Goal: Task Accomplishment & Management: Manage account settings

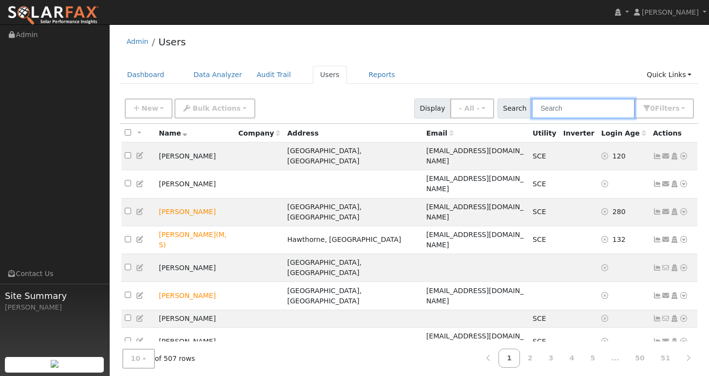
click at [585, 109] on input "text" at bounding box center [583, 108] width 103 height 20
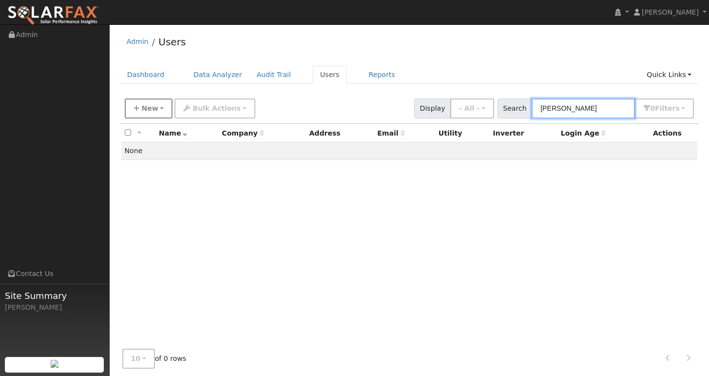
type input "[PERSON_NAME]"
click at [150, 111] on span "New" at bounding box center [149, 108] width 17 height 8
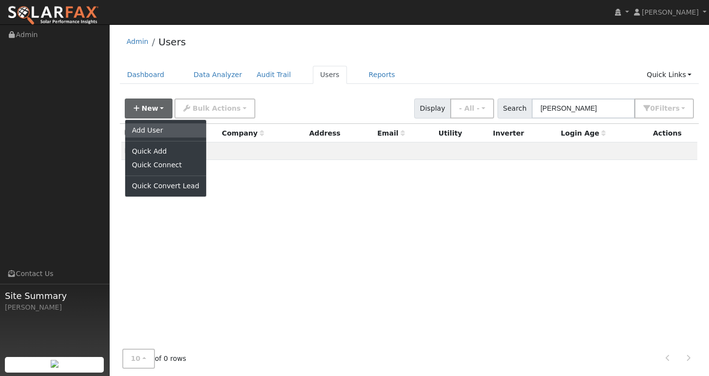
click at [151, 134] on link "Add User" at bounding box center [165, 130] width 81 height 14
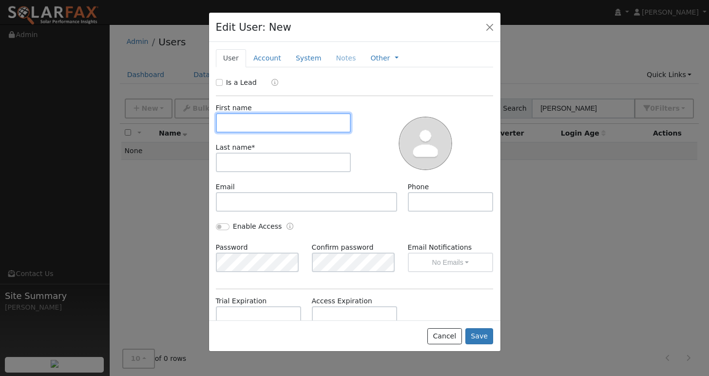
click at [269, 124] on input "text" at bounding box center [284, 122] width 136 height 19
paste input "[PERSON_NAME] [PERSON_NAME]"
drag, startPoint x: 244, startPoint y: 122, endPoint x: 272, endPoint y: 123, distance: 27.8
click at [272, 123] on input "[PERSON_NAME] [PERSON_NAME]" at bounding box center [284, 122] width 136 height 19
drag, startPoint x: 267, startPoint y: 121, endPoint x: 243, endPoint y: 125, distance: 24.6
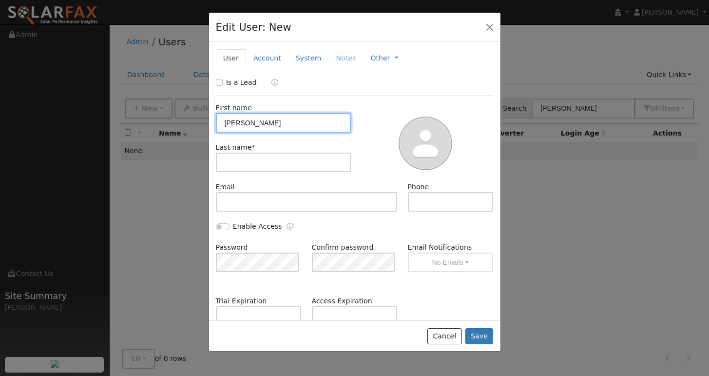
click at [243, 125] on input "[PERSON_NAME]" at bounding box center [284, 122] width 136 height 19
type input "[PERSON_NAME]"
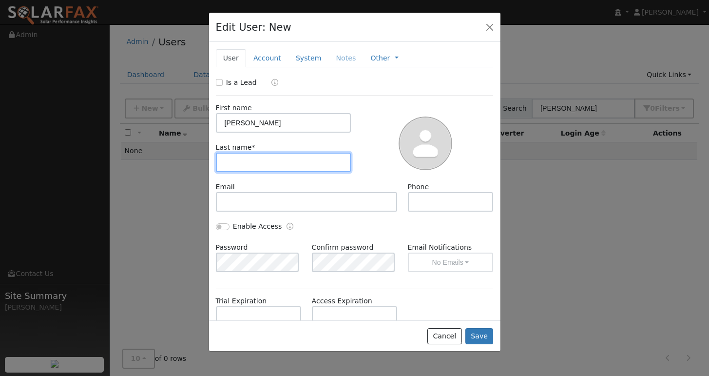
paste input "[PERSON_NAME]"
type input "[PERSON_NAME]"
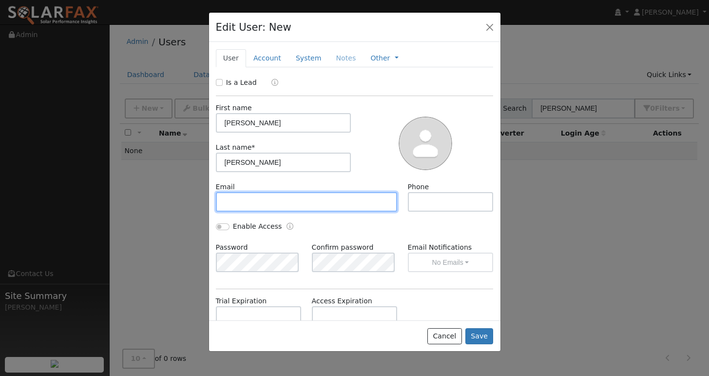
paste input "[EMAIL_ADDRESS][DOMAIN_NAME]"
type input "[EMAIL_ADDRESS][DOMAIN_NAME]"
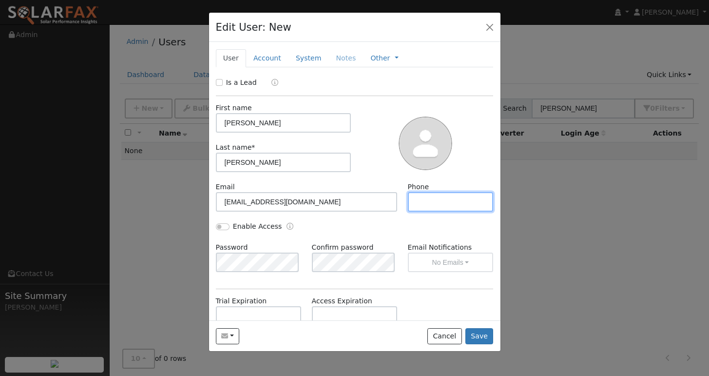
paste input "[PHONE_NUMBER]"
type input "[PHONE_NUMBER]"
click at [381, 154] on div at bounding box center [426, 142] width 142 height 79
click at [483, 335] on button "Save" at bounding box center [480, 336] width 28 height 17
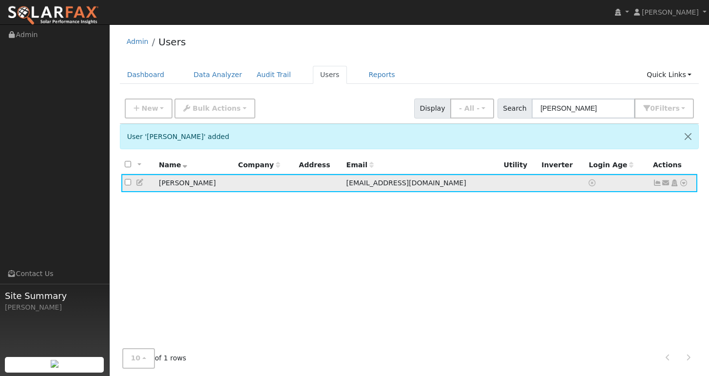
click at [684, 186] on icon at bounding box center [684, 182] width 9 height 7
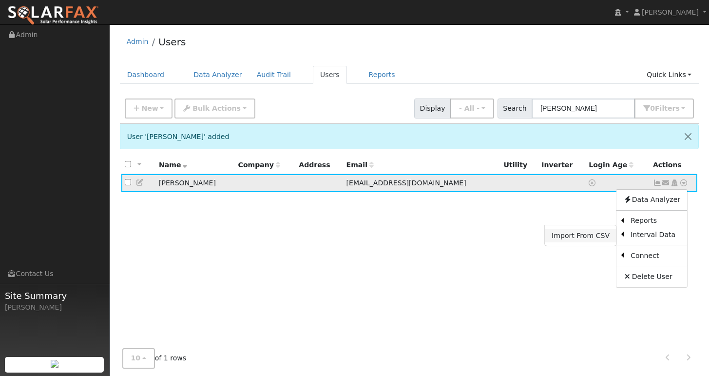
click at [594, 238] on link "Import From CSV" at bounding box center [581, 236] width 72 height 14
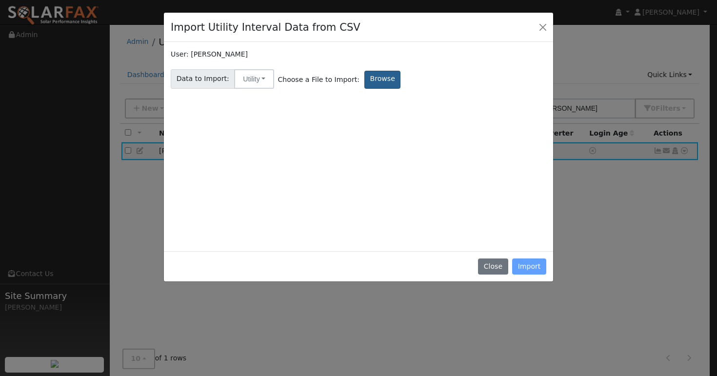
click at [378, 82] on label "Browse" at bounding box center [382, 80] width 36 height 18
click at [0, 0] on input "Browse" at bounding box center [0, 0] width 0 height 0
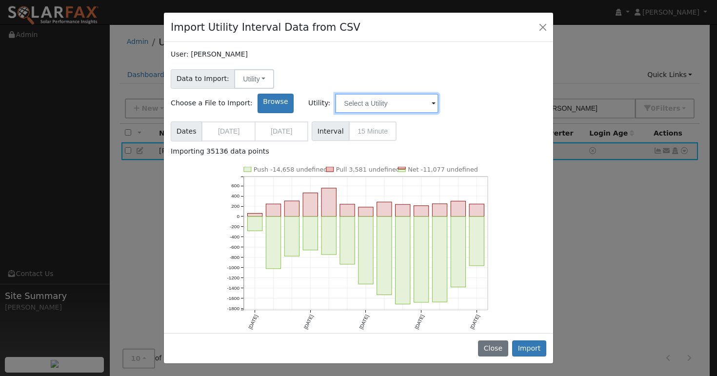
click at [438, 94] on input "text" at bounding box center [386, 103] width 103 height 19
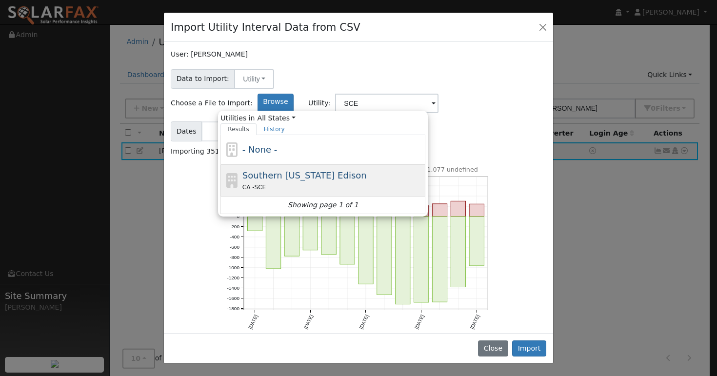
click at [423, 169] on div "Southern [US_STATE] Edison CA - SCE" at bounding box center [332, 180] width 181 height 23
type input "Southern [US_STATE] Edison"
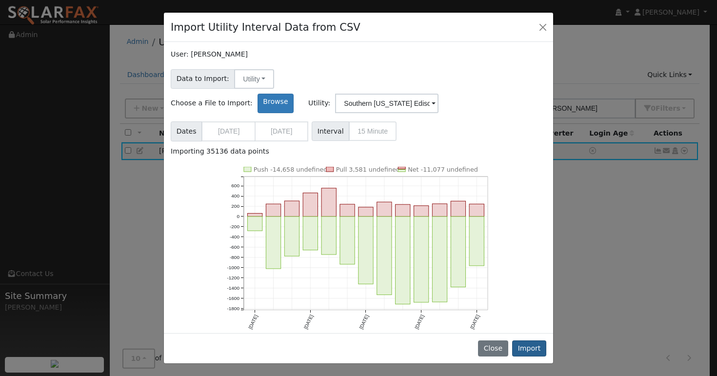
click at [530, 349] on button "Import" at bounding box center [529, 348] width 34 height 17
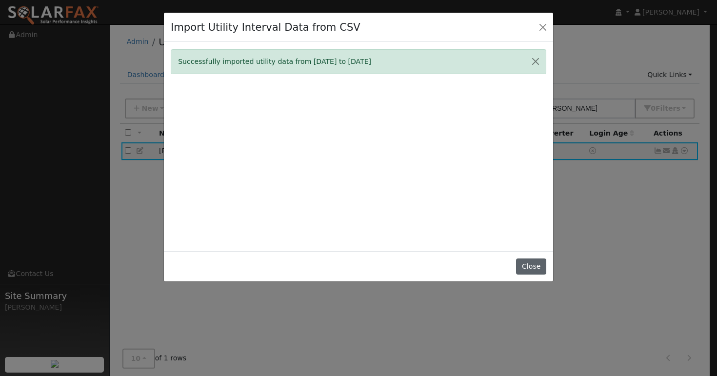
click at [533, 273] on button "Close" at bounding box center [531, 266] width 30 height 17
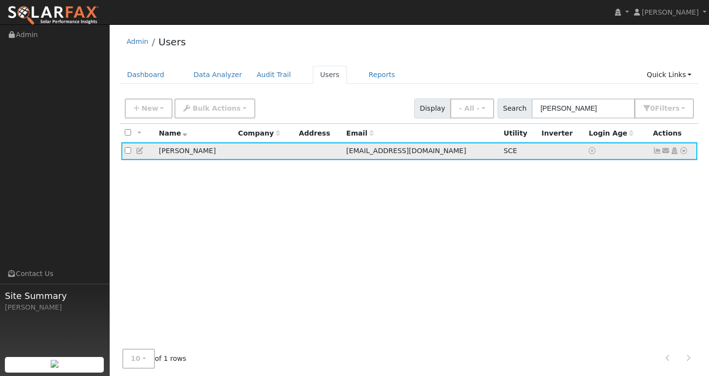
click at [661, 151] on icon at bounding box center [657, 150] width 9 height 7
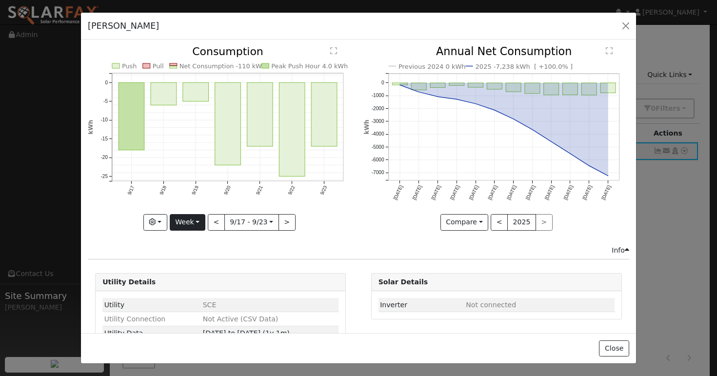
click at [188, 220] on button "Week" at bounding box center [188, 222] width 36 height 17
click at [191, 277] on link "Year" at bounding box center [204, 283] width 68 height 14
type input "[DATE]"
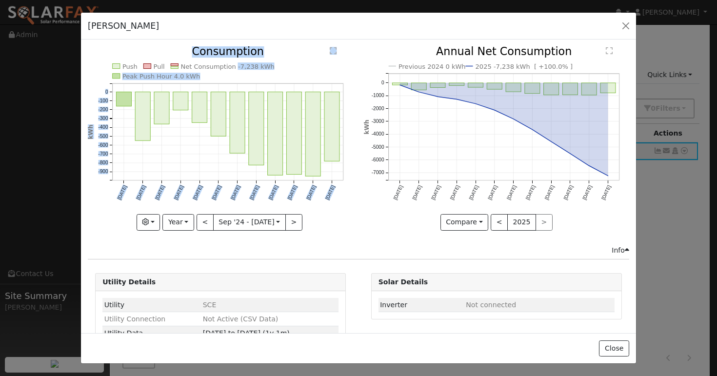
copy g "-7,238 kWh Peak Push Hour 4.0 kWh [DATE] Oct '[DATE] Dec '[DATE] Feb '[DATE] Ap…"
drag, startPoint x: 228, startPoint y: 66, endPoint x: 262, endPoint y: 67, distance: 33.6
click at [262, 67] on icon "Push Pull Net Consumption -7,238 kWh Peak Push Hour 4.0 kWh [DATE] Oct '[DATE] …" at bounding box center [220, 137] width 265 height 182
click at [262, 71] on icon "Push Pull Net Consumption -7,238 kWh Peak Push Hour 4.0 kWh [DATE] Oct '[DATE] …" at bounding box center [220, 137] width 265 height 182
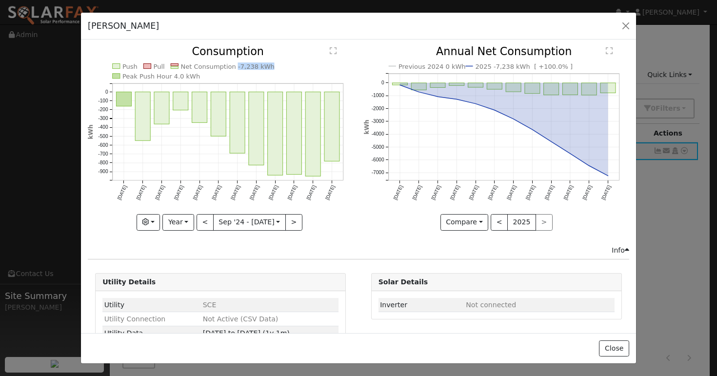
copy text "-7,238 kWh"
drag, startPoint x: 229, startPoint y: 67, endPoint x: 260, endPoint y: 68, distance: 31.2
click at [260, 68] on text "Net Consumption -7,238 kWh" at bounding box center [228, 66] width 94 height 7
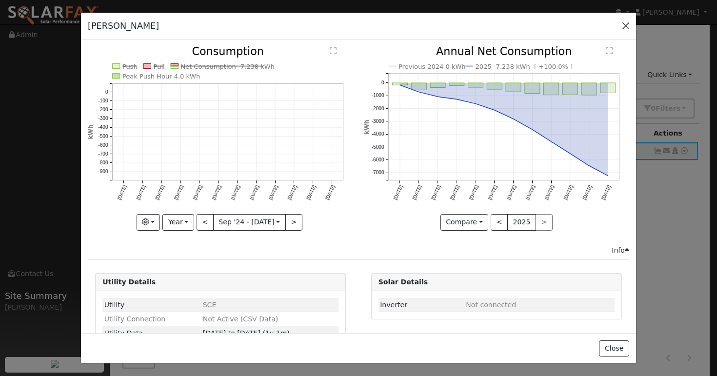
click at [624, 25] on button "button" at bounding box center [626, 26] width 14 height 14
